Goal: Navigation & Orientation: Understand site structure

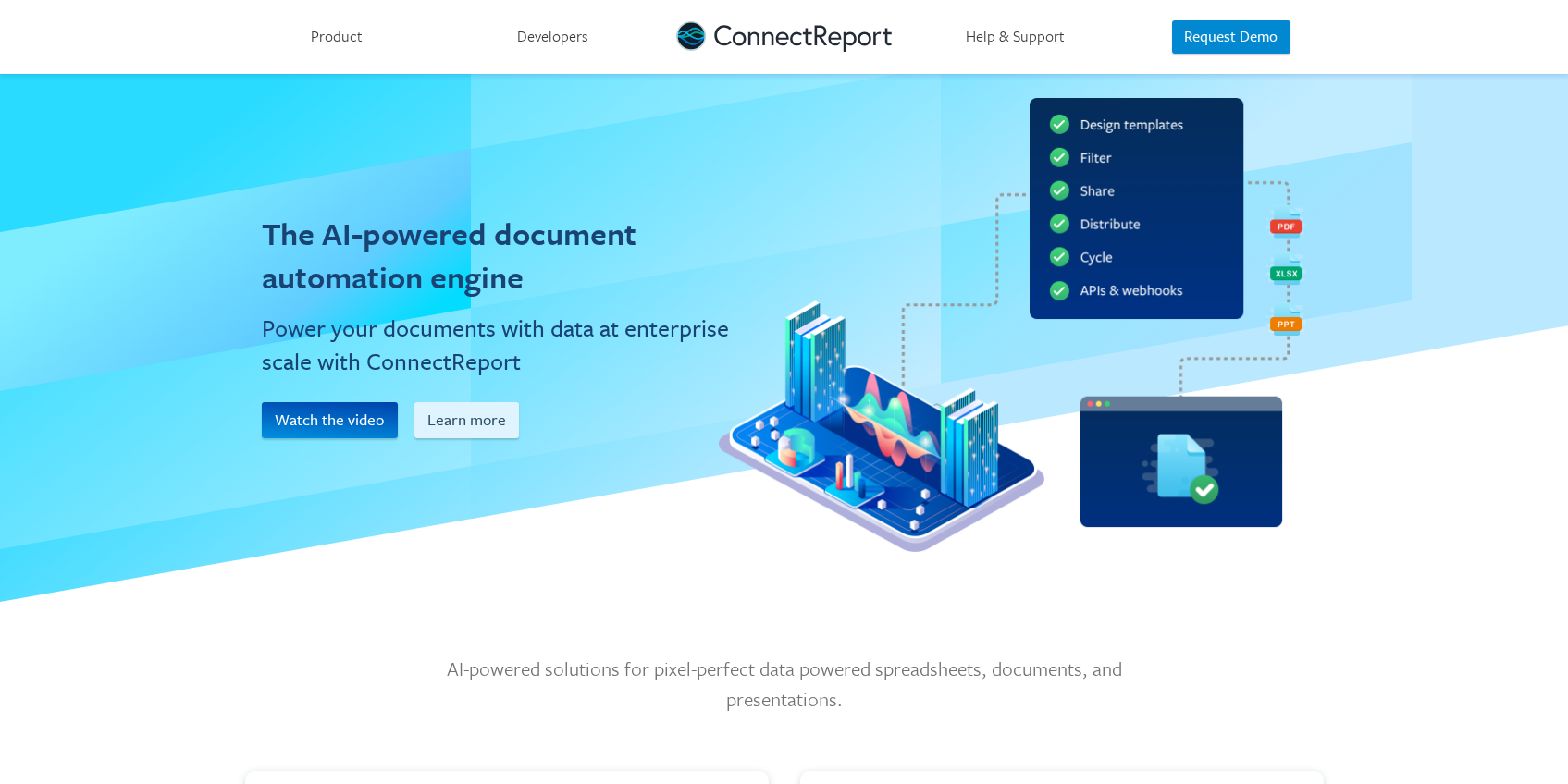
click at [560, 43] on link "Developers" at bounding box center [552, 37] width 216 height 73
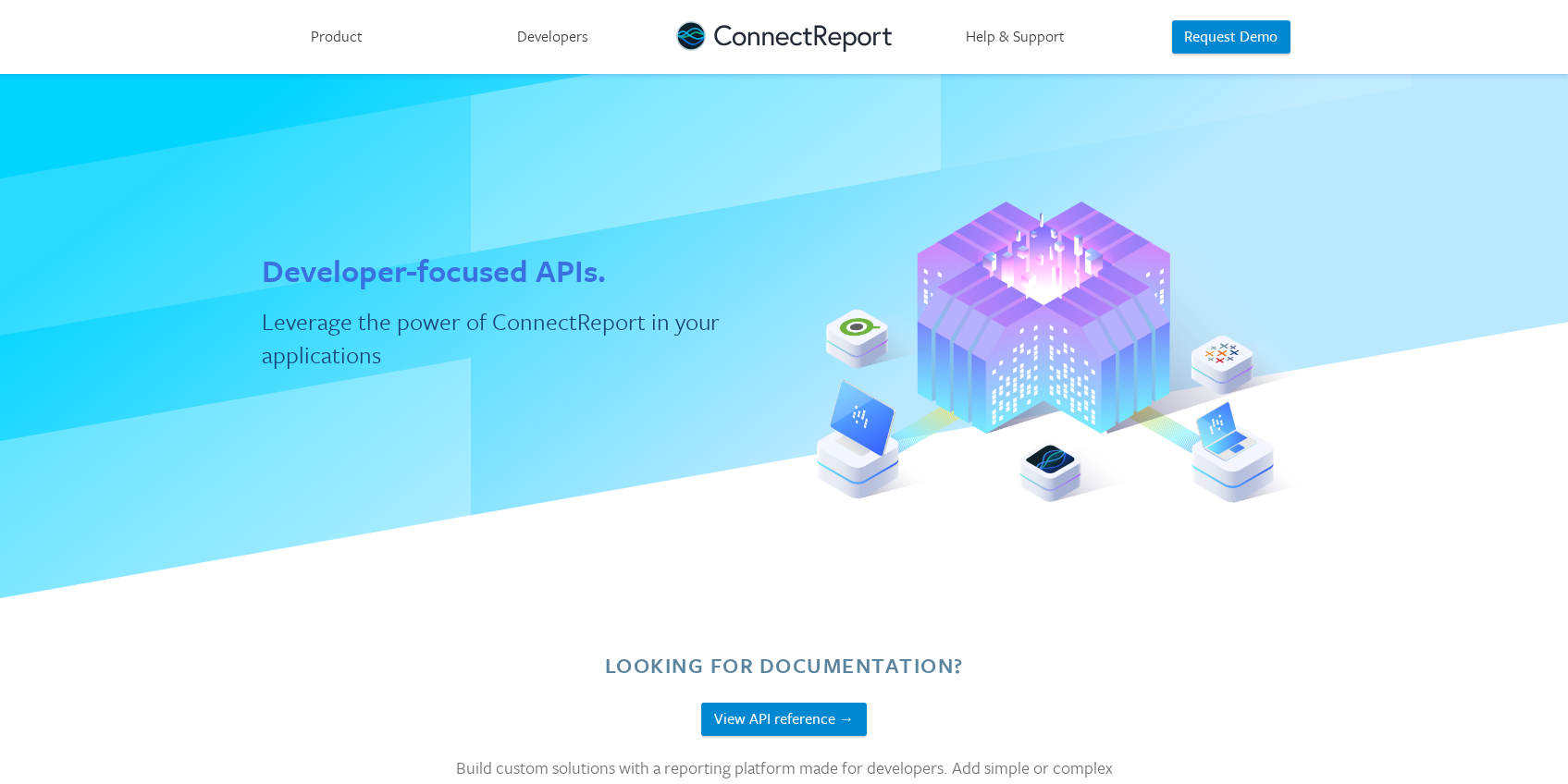
click at [337, 28] on link "Product" at bounding box center [337, 37] width 216 height 73
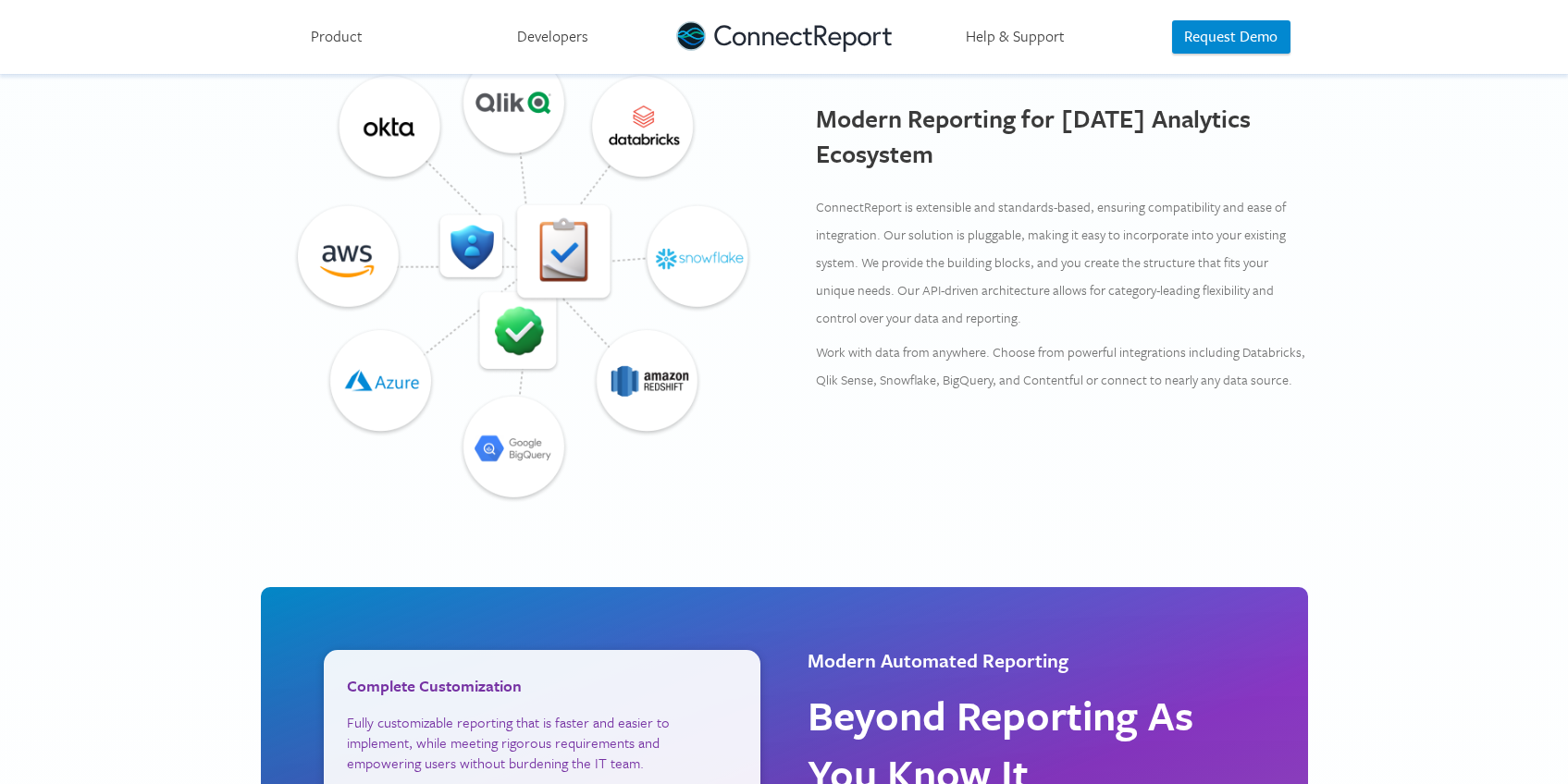
scroll to position [1891, 0]
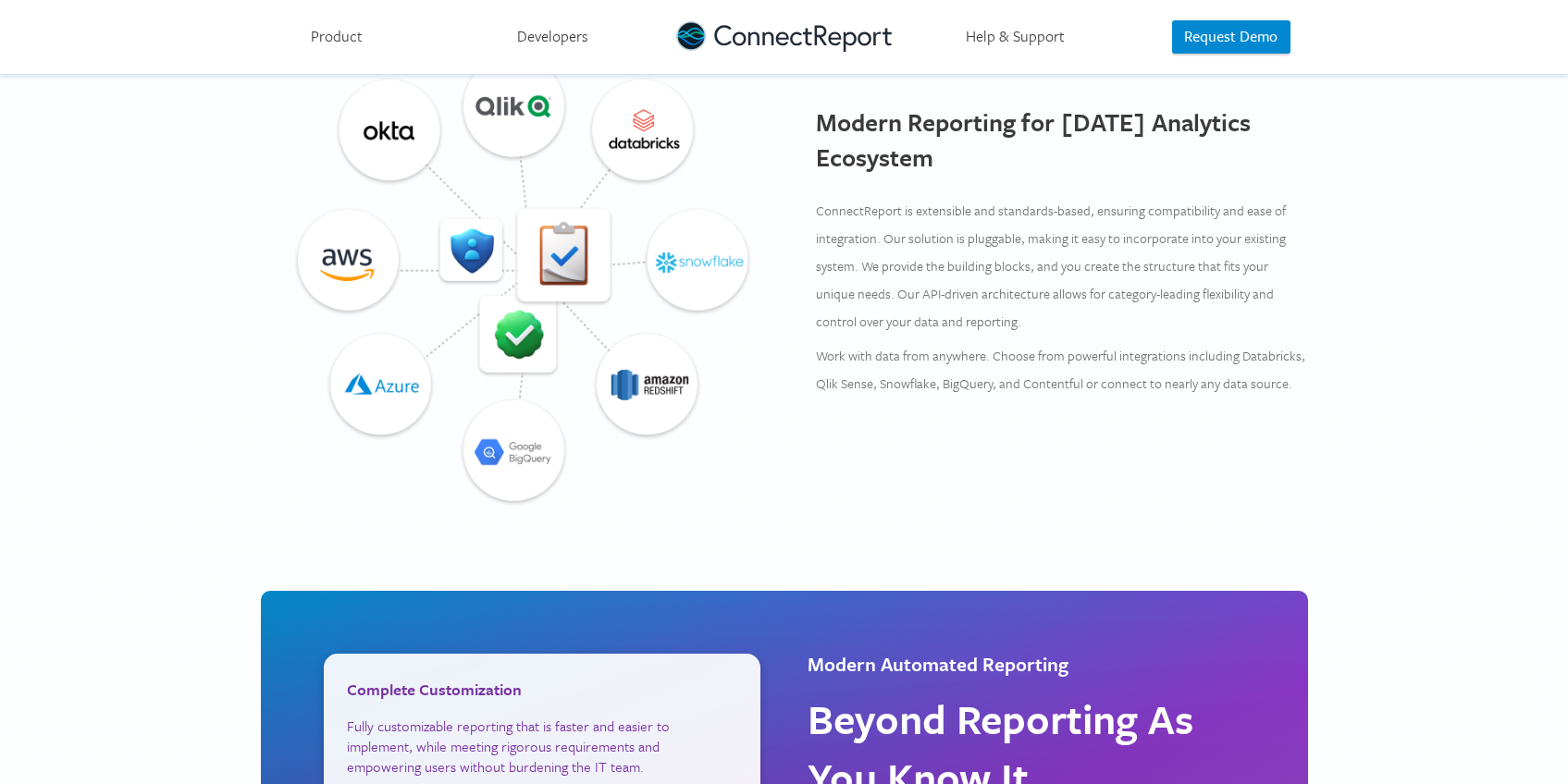
click at [363, 40] on link "Product" at bounding box center [337, 37] width 216 height 73
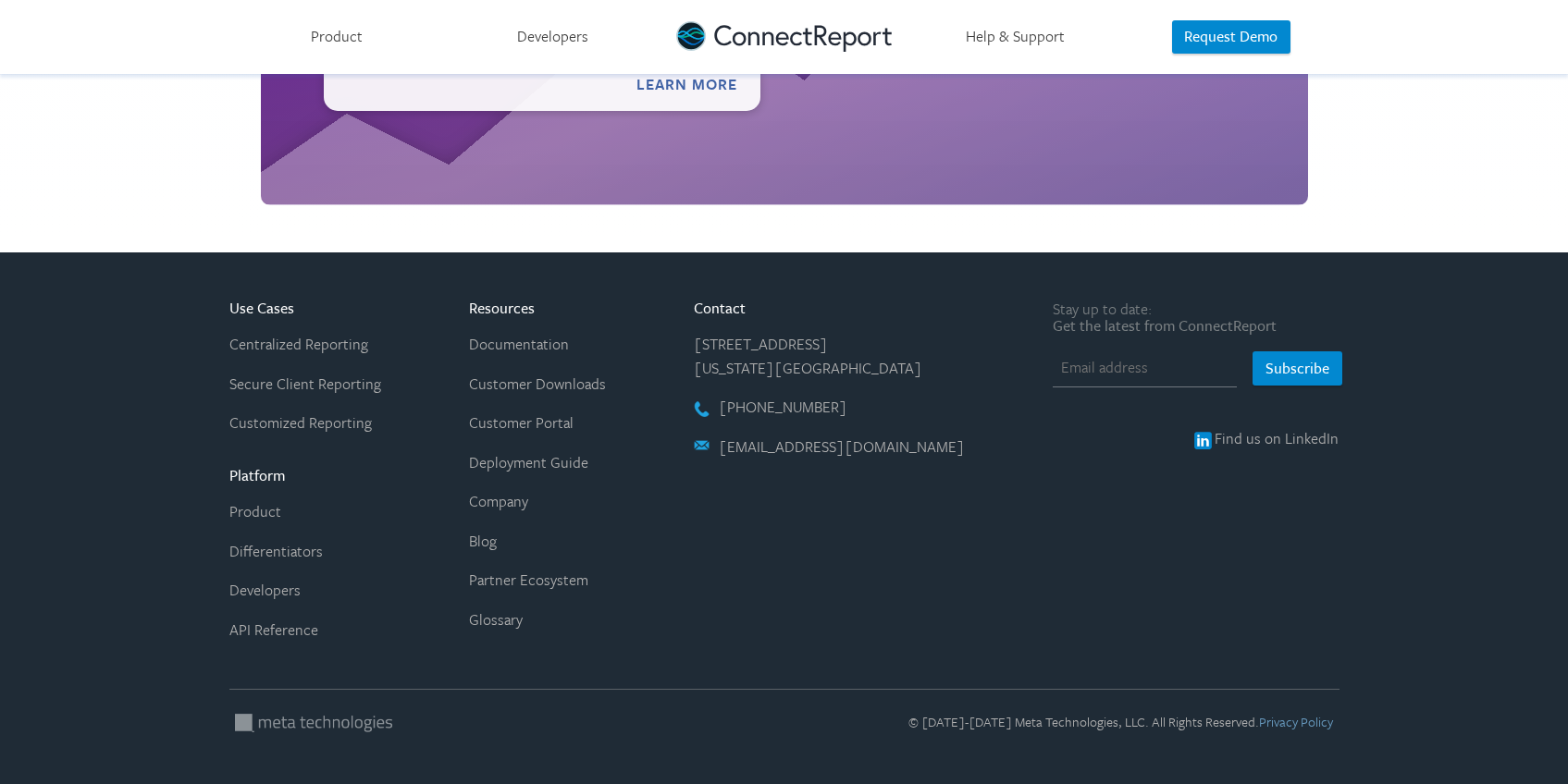
scroll to position [3090, 0]
